Goal: Book appointment/travel/reservation

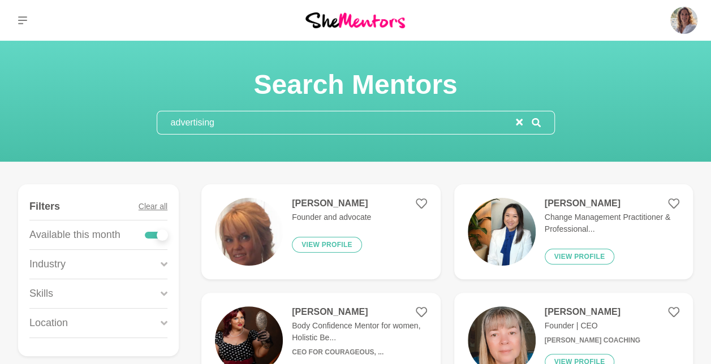
drag, startPoint x: 224, startPoint y: 121, endPoint x: 90, endPoint y: 141, distance: 135.4
click at [90, 141] on section "Search Mentors advertising" at bounding box center [355, 101] width 711 height 121
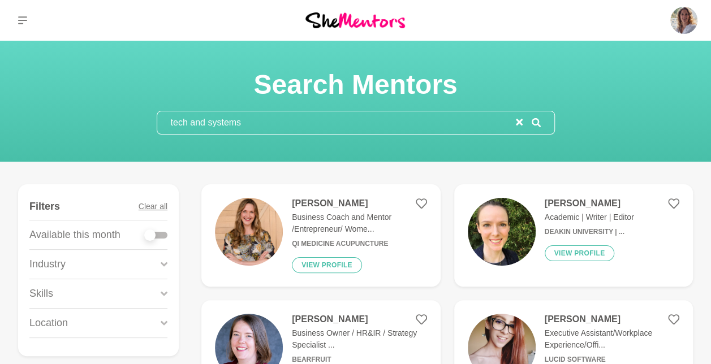
type input "tech and systems"
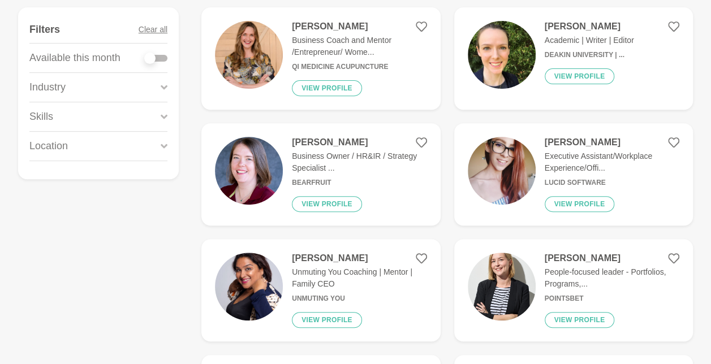
scroll to position [180, 0]
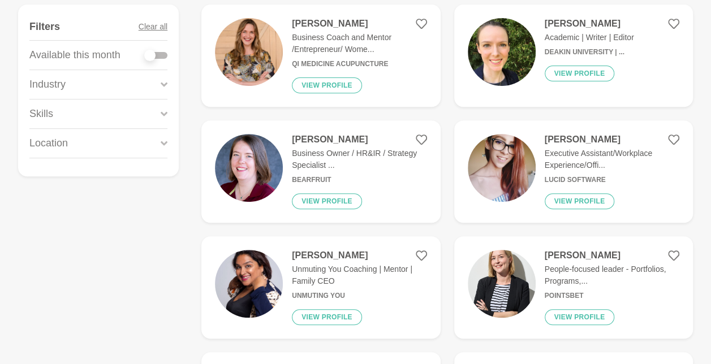
click at [324, 137] on h4 "[PERSON_NAME]" at bounding box center [359, 139] width 135 height 11
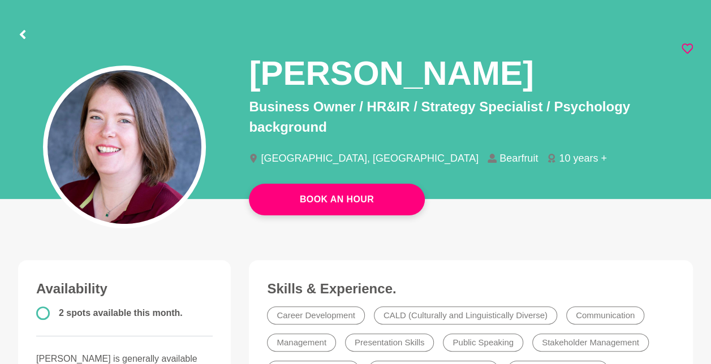
scroll to position [51, 0]
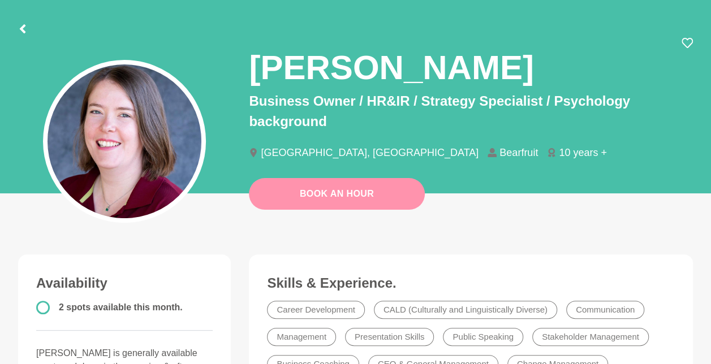
click at [371, 197] on link "Book An Hour" at bounding box center [337, 194] width 176 height 32
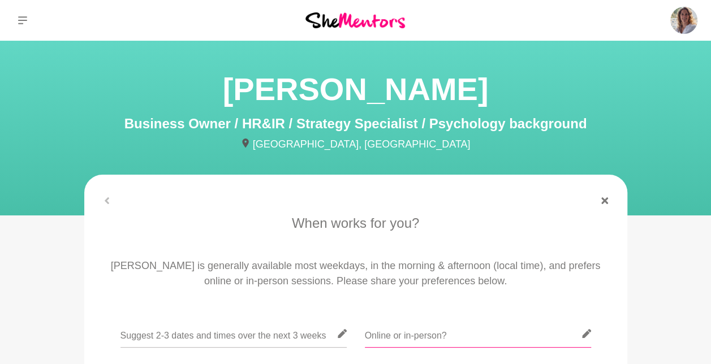
click at [400, 338] on input "text" at bounding box center [478, 334] width 226 height 28
type input "online"
click at [279, 339] on input "text" at bounding box center [233, 334] width 226 height 28
click at [224, 336] on input "text" at bounding box center [233, 334] width 226 height 28
click at [340, 334] on icon at bounding box center [341, 333] width 9 height 9
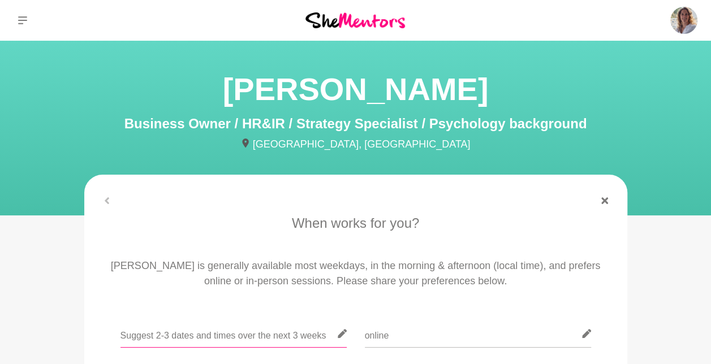
click at [287, 335] on input "text" at bounding box center [233, 334] width 226 height 28
type input "Flexible- we can book through our calendars"
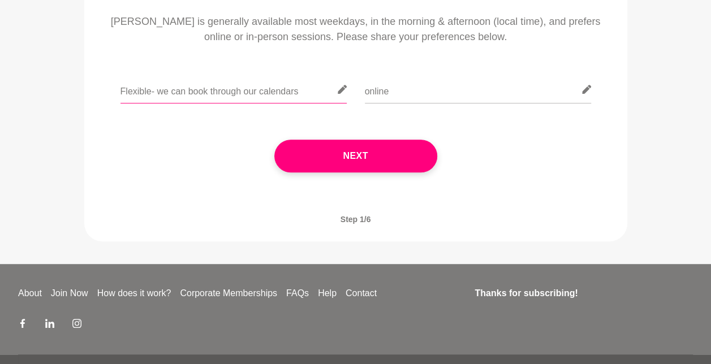
scroll to position [245, 0]
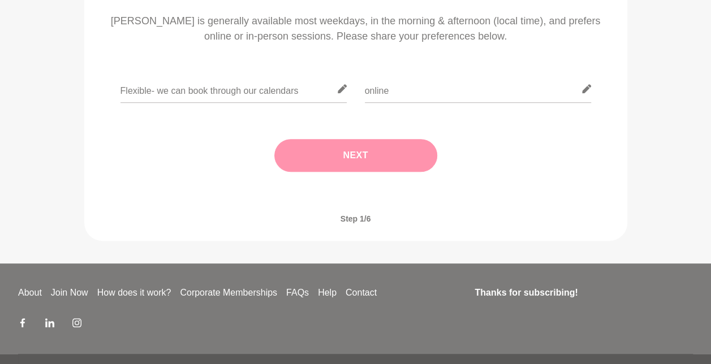
click at [377, 159] on button "Next" at bounding box center [355, 155] width 163 height 33
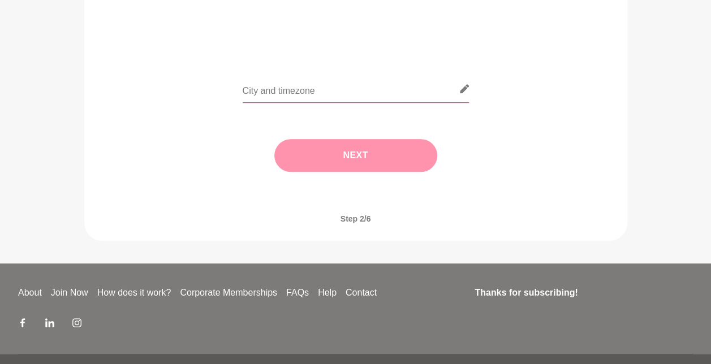
click at [292, 93] on input "text" at bounding box center [356, 89] width 226 height 28
type input "[GEOGRAPHIC_DATA]"
click at [326, 157] on button "Next" at bounding box center [355, 155] width 163 height 33
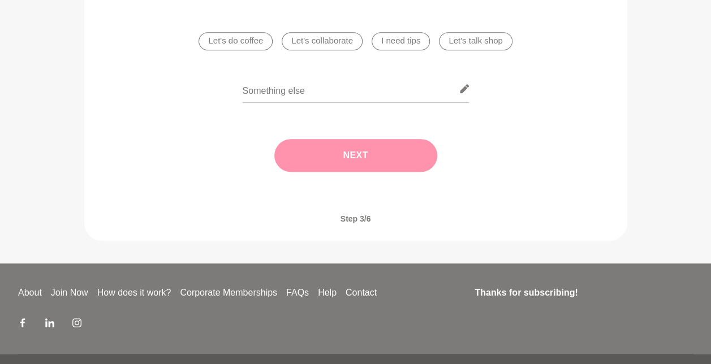
click at [395, 41] on li "I need tips" at bounding box center [400, 41] width 58 height 18
click at [360, 164] on button "Next" at bounding box center [355, 155] width 163 height 33
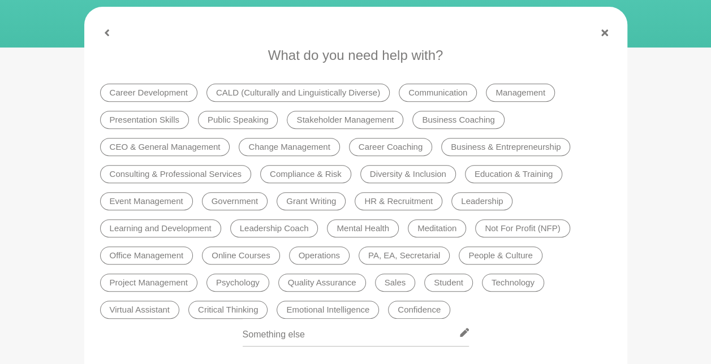
scroll to position [167, 0]
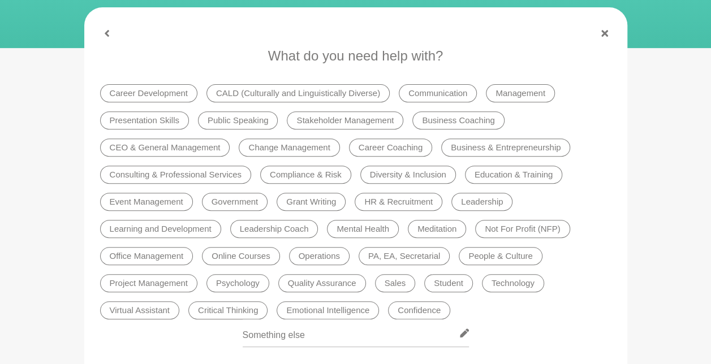
click at [435, 113] on li "Business Coaching" at bounding box center [458, 120] width 92 height 18
click at [475, 145] on li "Business & Entrepreneurship" at bounding box center [505, 148] width 129 height 18
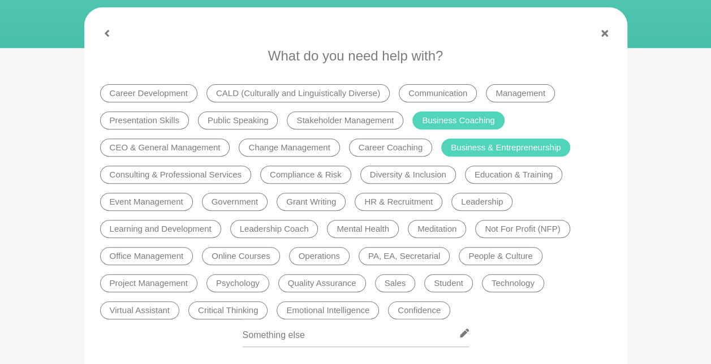
click at [520, 287] on li "Technology" at bounding box center [513, 283] width 62 height 18
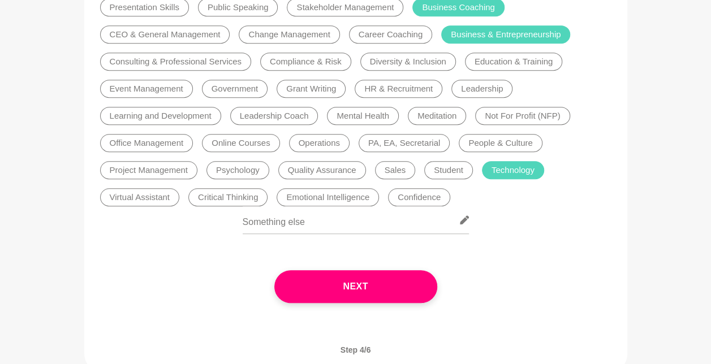
scroll to position [284, 0]
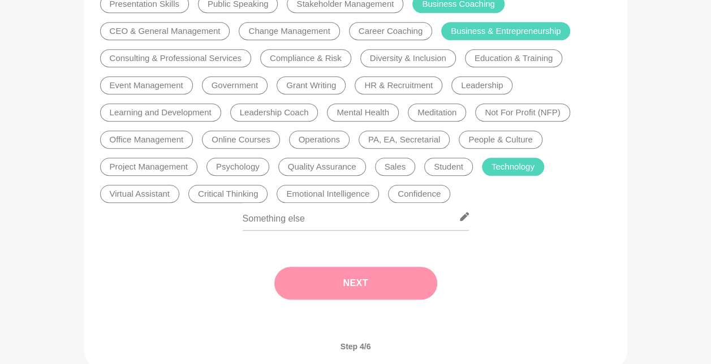
click at [347, 277] on button "Next" at bounding box center [355, 283] width 163 height 33
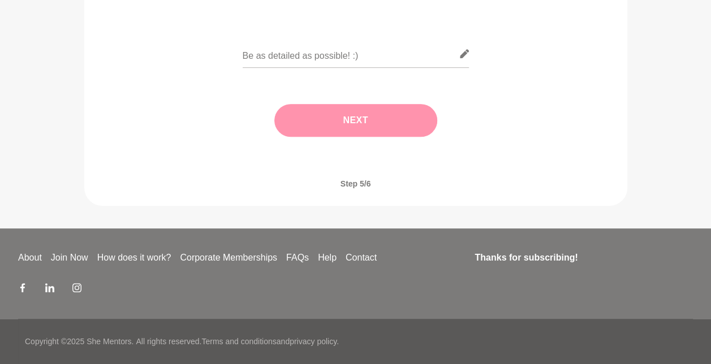
scroll to position [280, 0]
click at [380, 55] on input "text" at bounding box center [356, 54] width 226 height 28
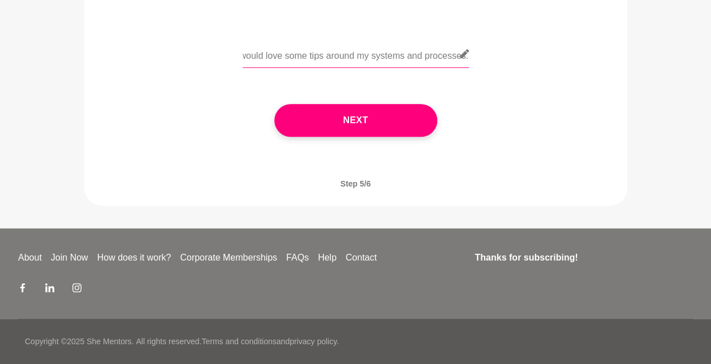
scroll to position [0, 10]
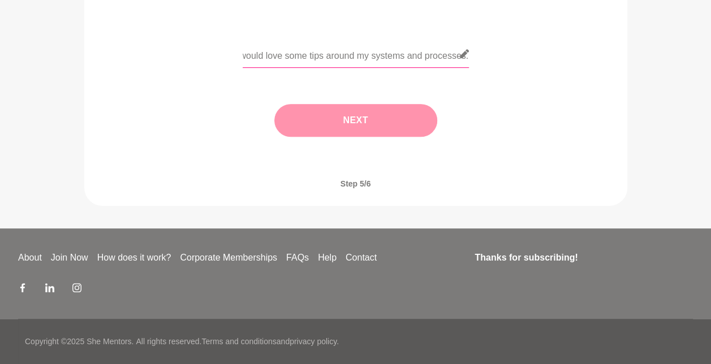
type input "I would love some tips around my systems and processes."
click at [371, 120] on button "Next" at bounding box center [355, 120] width 163 height 33
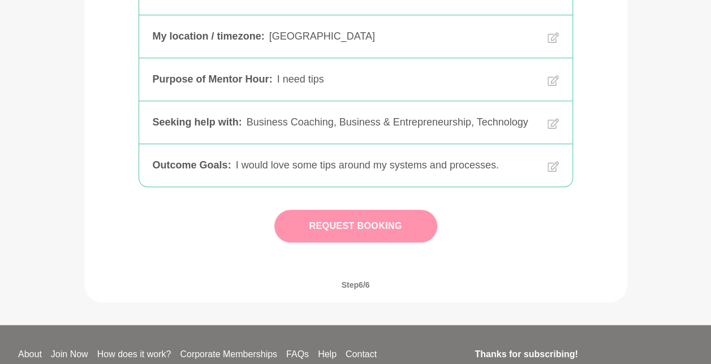
click at [386, 240] on button "Request Booking" at bounding box center [355, 226] width 163 height 33
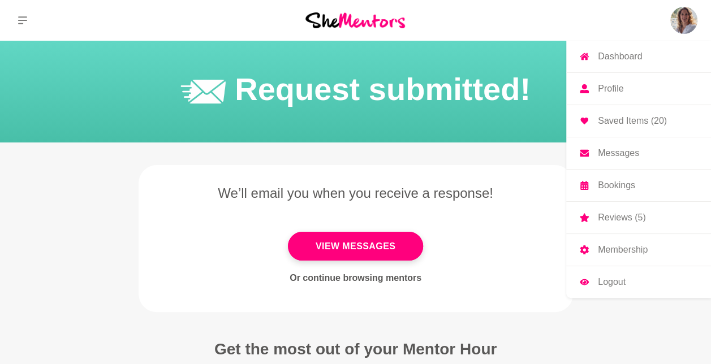
click at [608, 151] on p "Messages" at bounding box center [618, 153] width 41 height 9
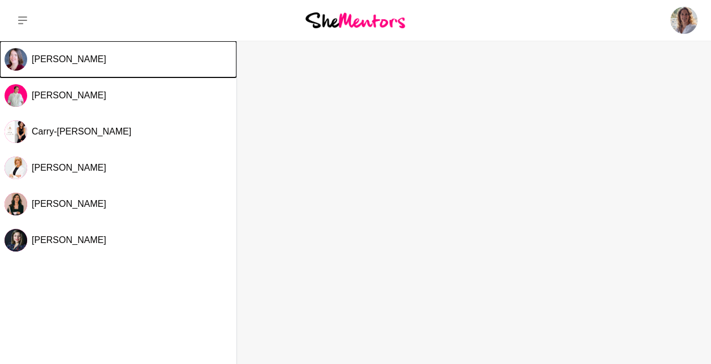
click at [86, 61] on div "[PERSON_NAME]" at bounding box center [132, 59] width 200 height 11
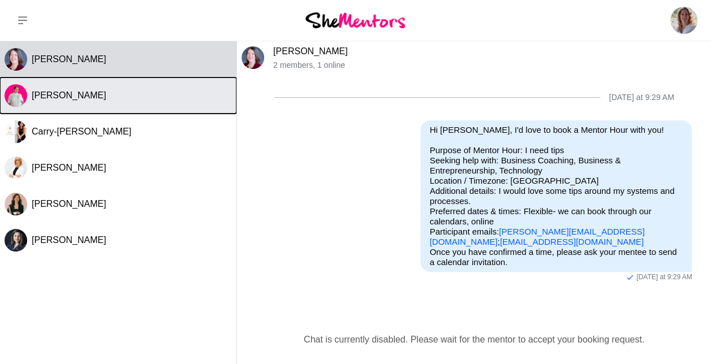
click at [48, 93] on span "[PERSON_NAME]" at bounding box center [69, 95] width 75 height 10
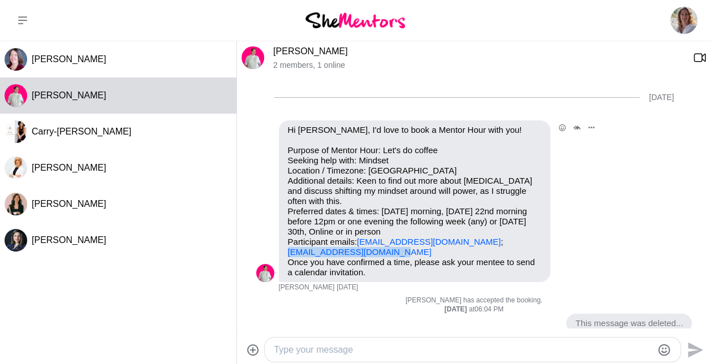
drag, startPoint x: 394, startPoint y: 253, endPoint x: 287, endPoint y: 251, distance: 107.4
click at [288, 251] on p "Purpose of Mentor Hour: Let's do coffee Seeking help with: Mindset Location / T…" at bounding box center [414, 201] width 253 height 112
copy link "[EMAIL_ADDRESS][DOMAIN_NAME]"
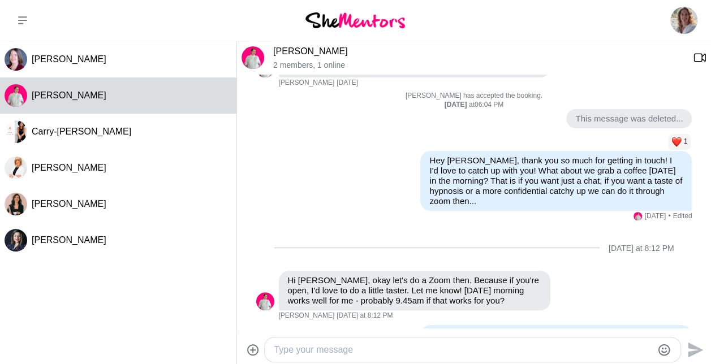
scroll to position [266, 0]
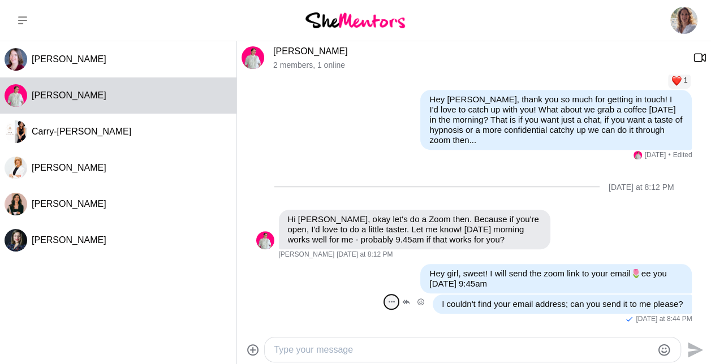
click at [384, 299] on button "Open Message Actions Menu" at bounding box center [391, 302] width 15 height 15
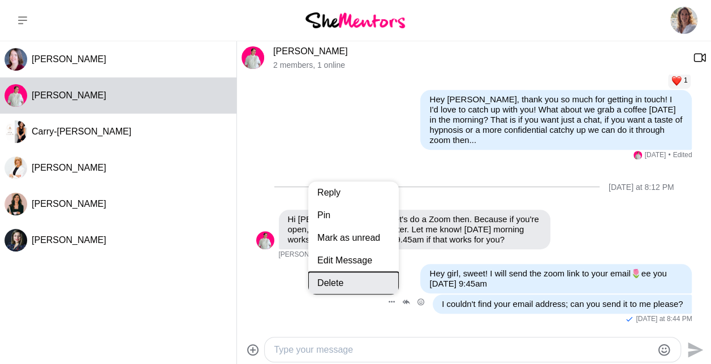
click at [320, 281] on button "Delete" at bounding box center [353, 283] width 90 height 23
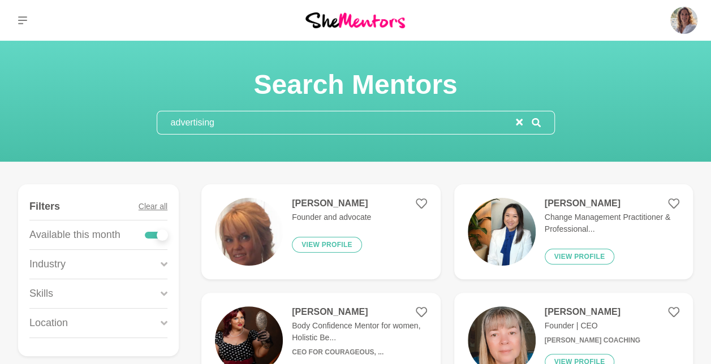
drag, startPoint x: 223, startPoint y: 117, endPoint x: 133, endPoint y: 128, distance: 90.0
click at [133, 128] on div "Search Mentors advertising" at bounding box center [356, 101] width 684 height 67
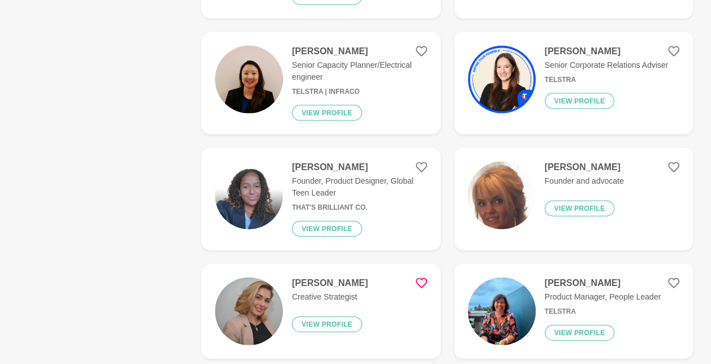
scroll to position [1149, 0]
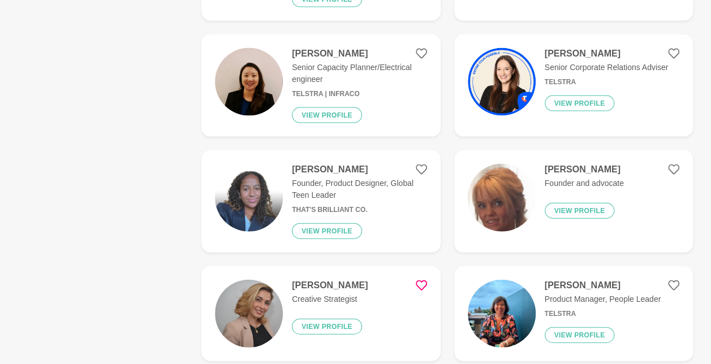
click at [345, 281] on h4 "[PERSON_NAME]" at bounding box center [330, 285] width 76 height 11
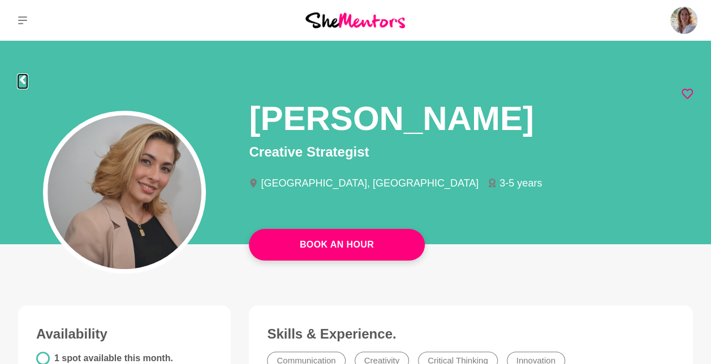
click at [19, 79] on icon at bounding box center [22, 79] width 9 height 9
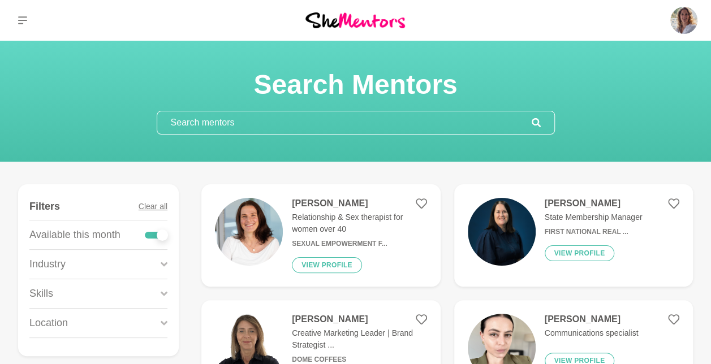
click at [271, 114] on input "text" at bounding box center [344, 122] width 374 height 23
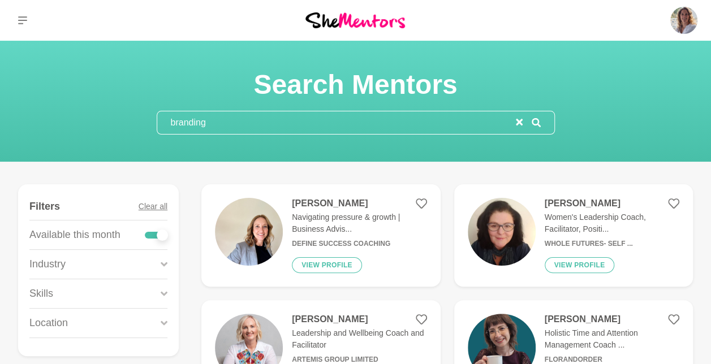
type input "branding"
click at [326, 201] on h4 "Sarah Howell" at bounding box center [359, 203] width 135 height 11
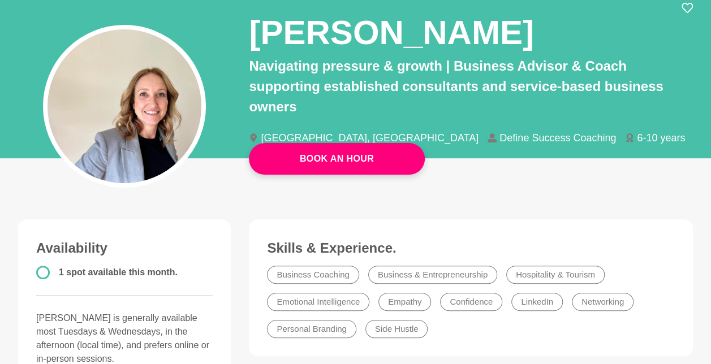
scroll to position [88, 0]
